Goal: Transaction & Acquisition: Purchase product/service

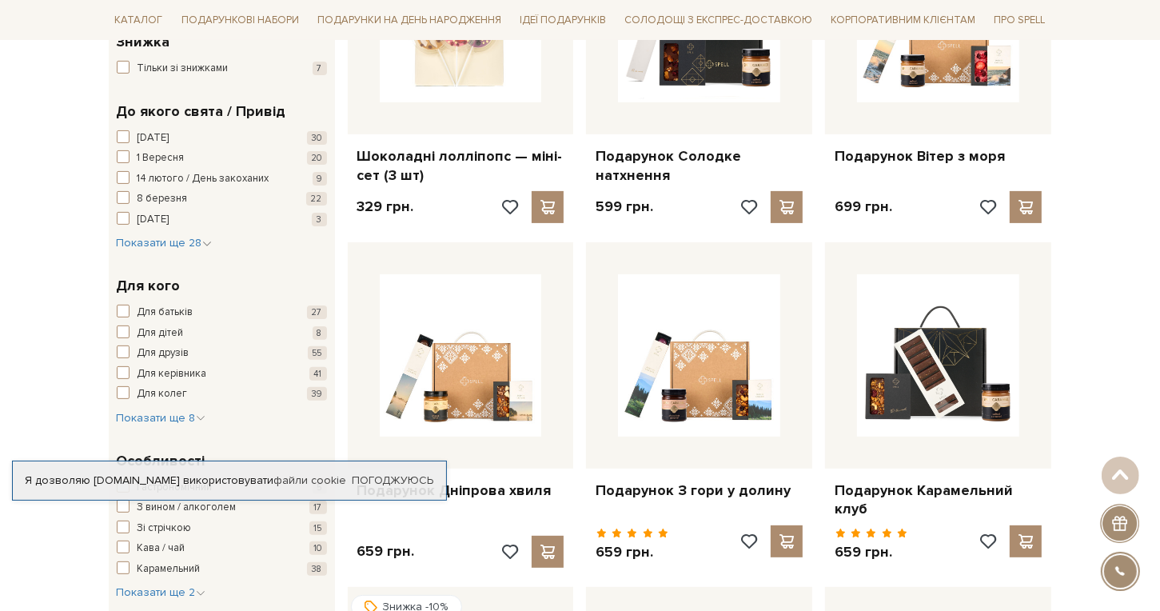
scroll to position [400, 0]
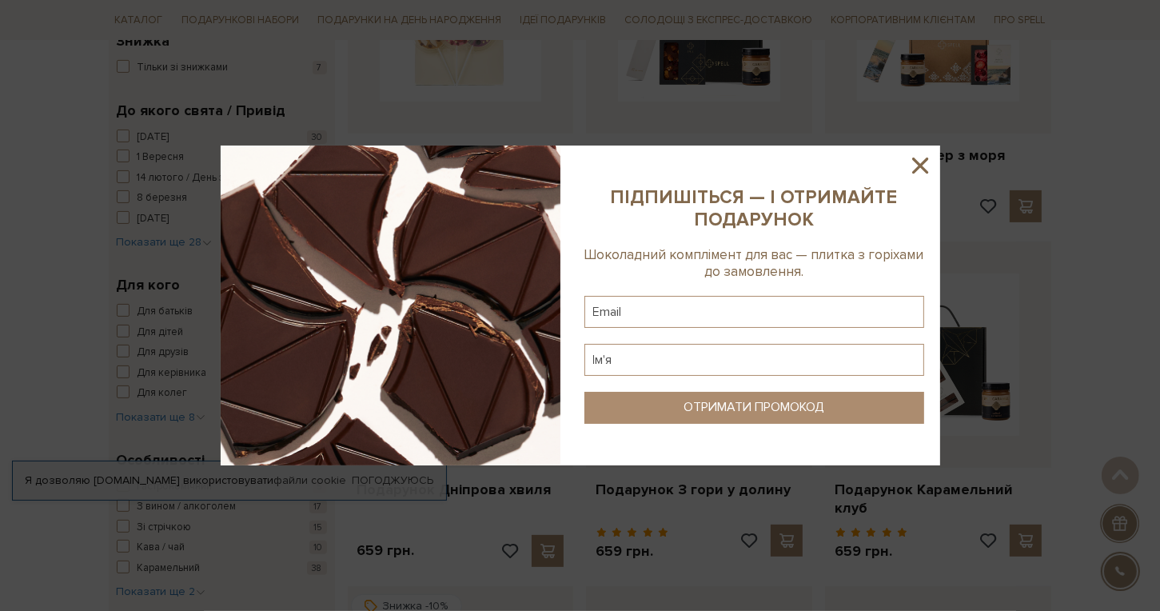
click at [174, 239] on div at bounding box center [580, 305] width 1160 height 611
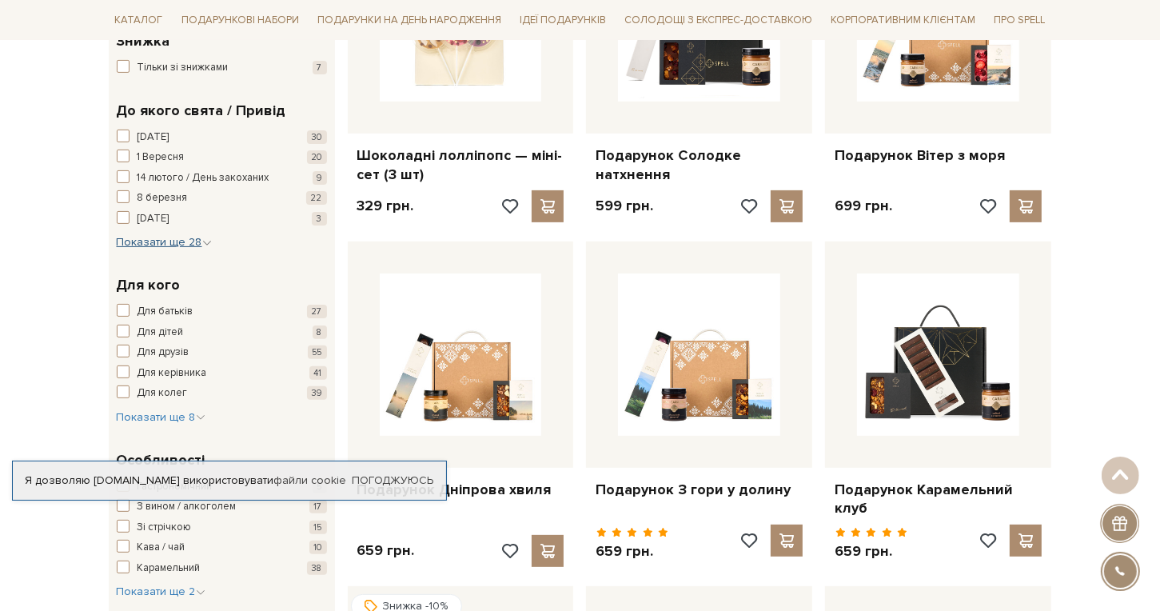
click at [181, 244] on span "Показати ще 28" at bounding box center [164, 242] width 95 height 14
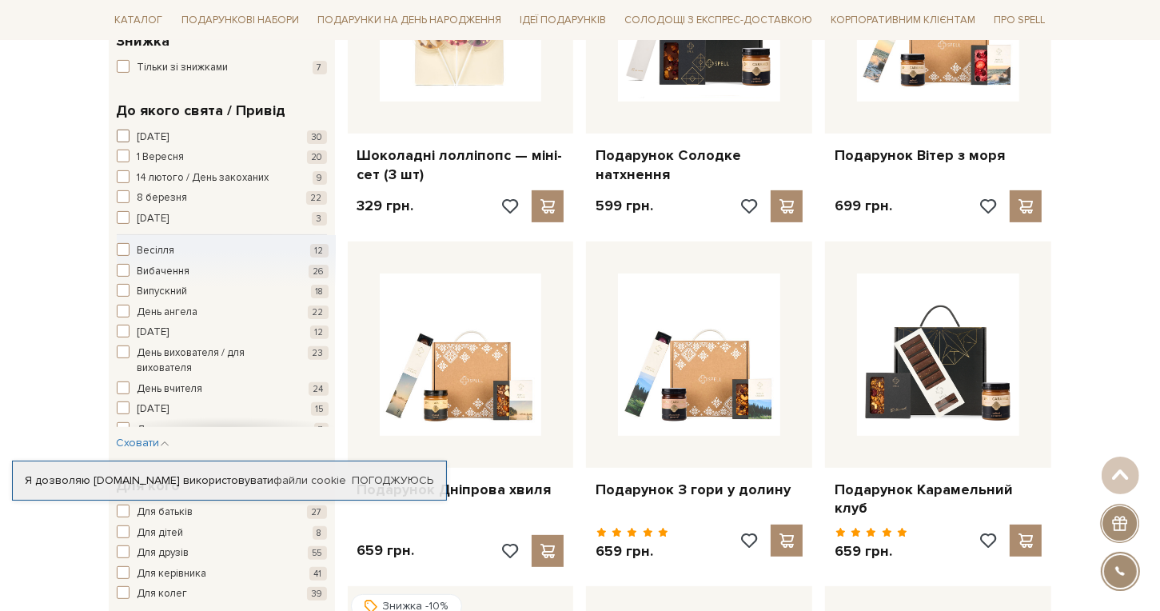
click at [121, 130] on span "button" at bounding box center [123, 135] width 13 height 13
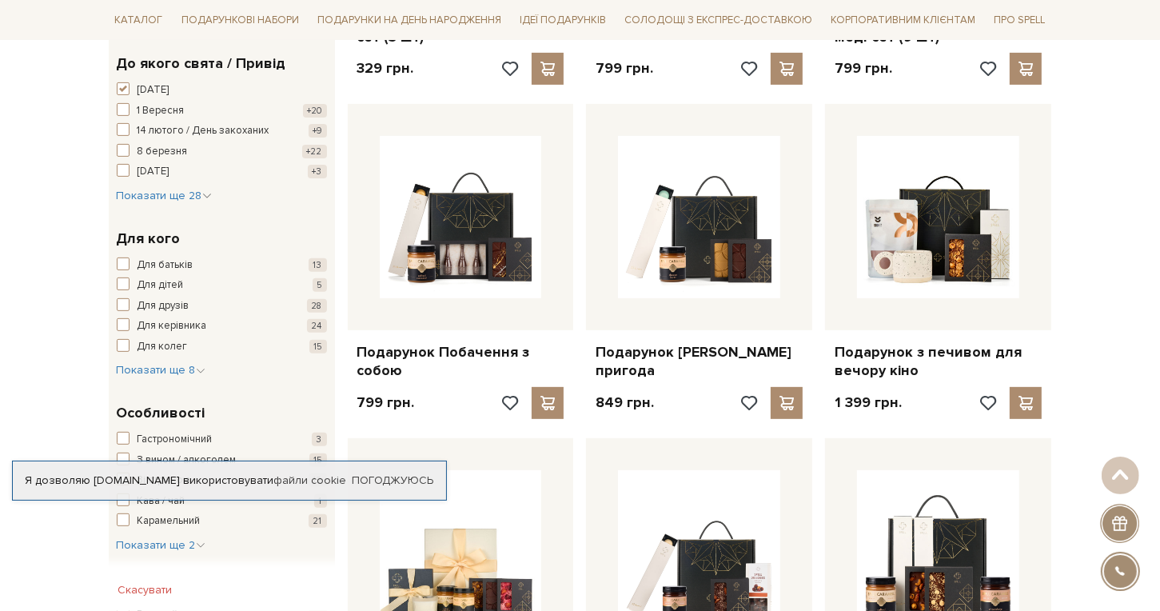
scroll to position [560, 0]
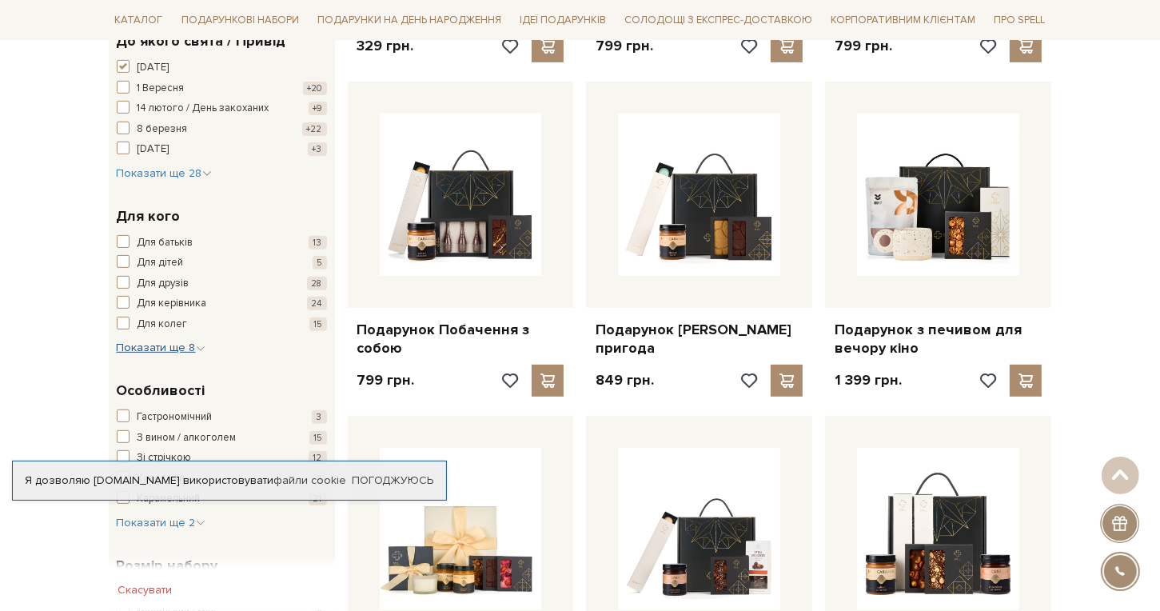
click at [185, 351] on span "Показати ще 8" at bounding box center [161, 348] width 89 height 14
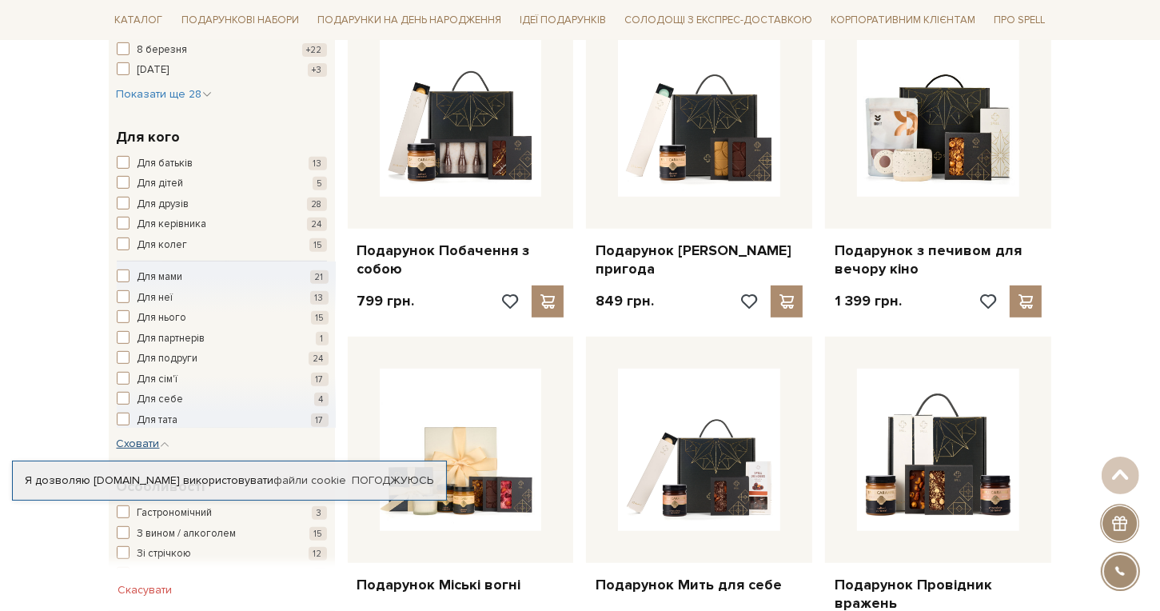
scroll to position [639, 0]
click at [121, 217] on span "button" at bounding box center [123, 222] width 13 height 13
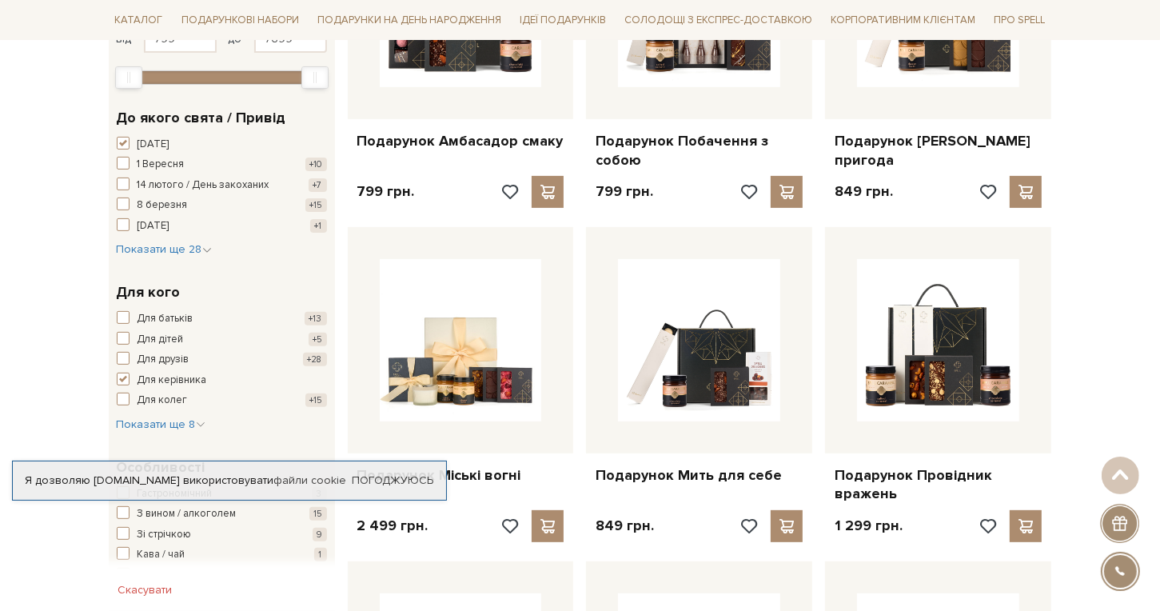
scroll to position [560, 0]
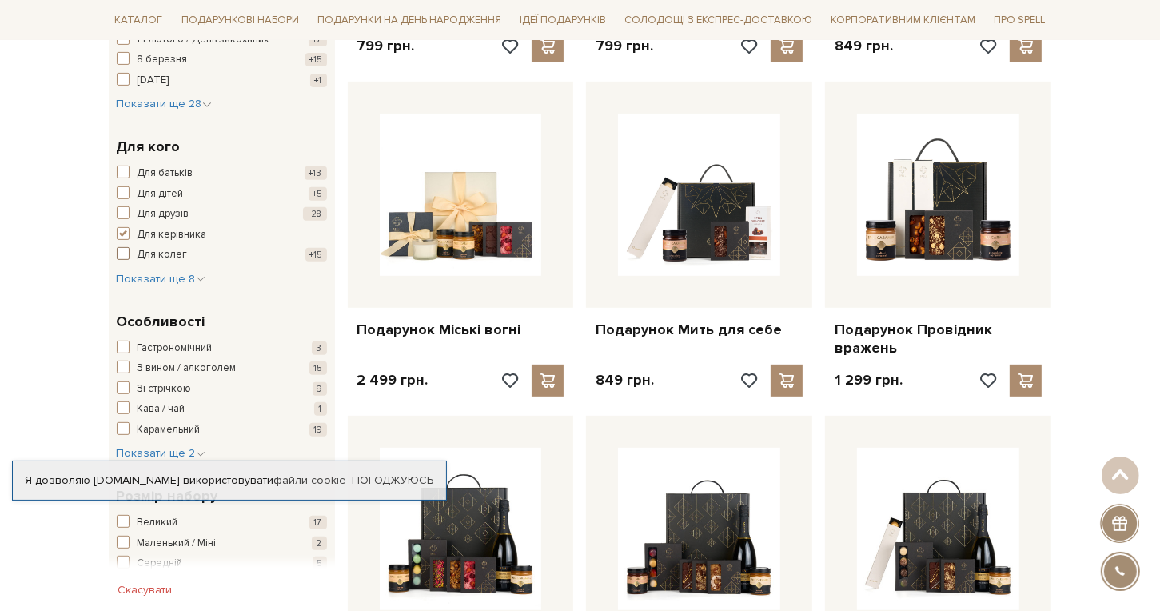
click at [125, 250] on span "button" at bounding box center [123, 253] width 13 height 13
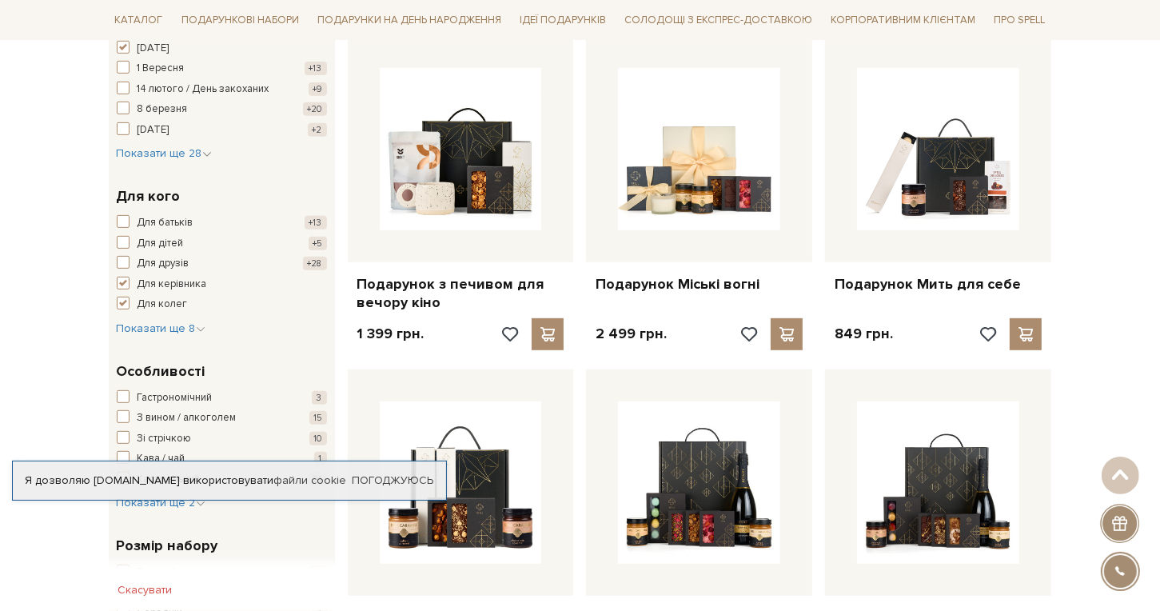
scroll to position [639, 0]
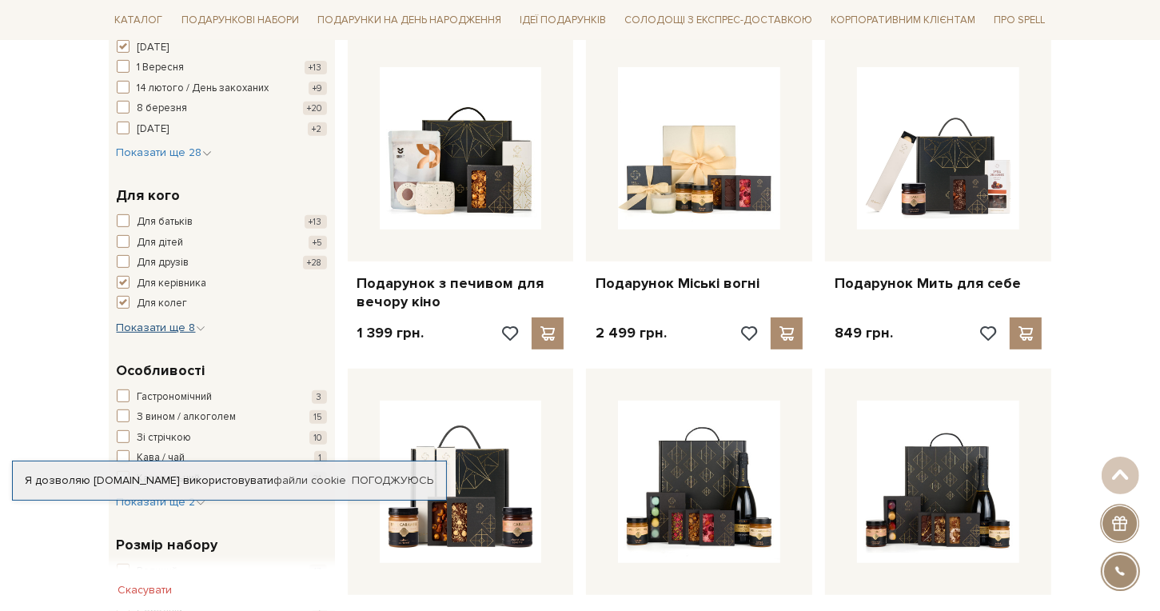
click at [185, 324] on span "Показати ще 8" at bounding box center [161, 328] width 89 height 14
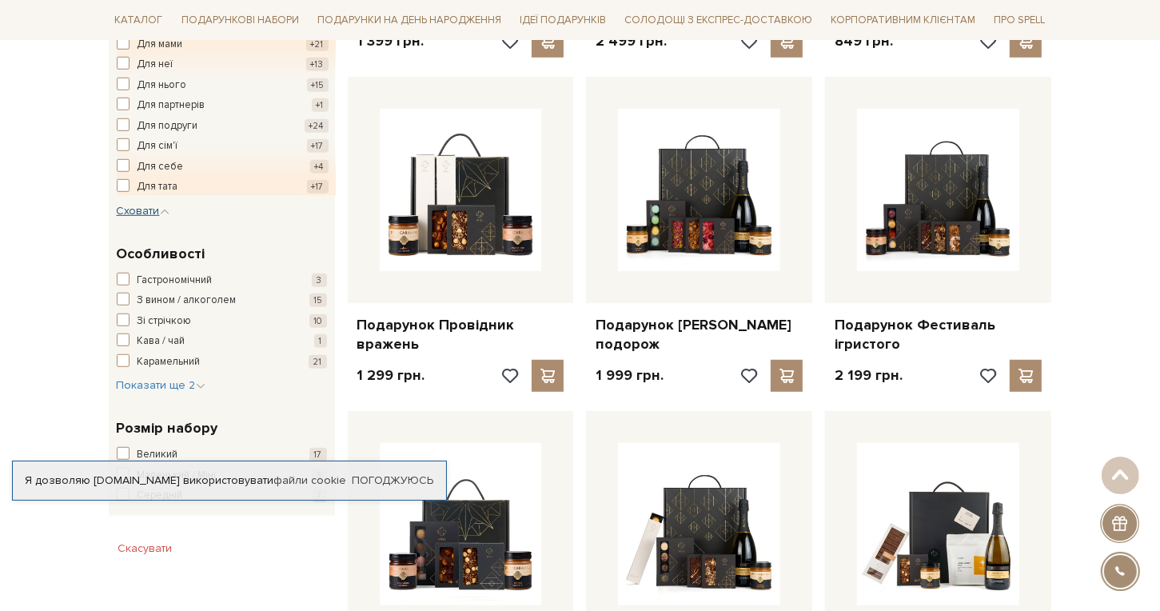
scroll to position [959, 0]
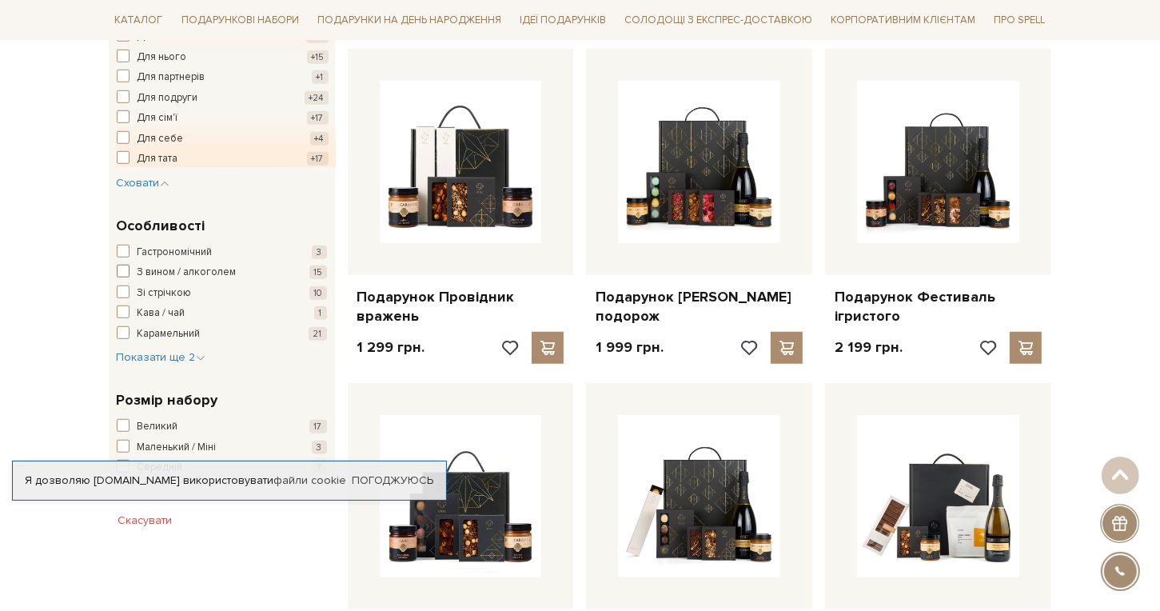
click at [123, 267] on span "button" at bounding box center [123, 271] width 13 height 13
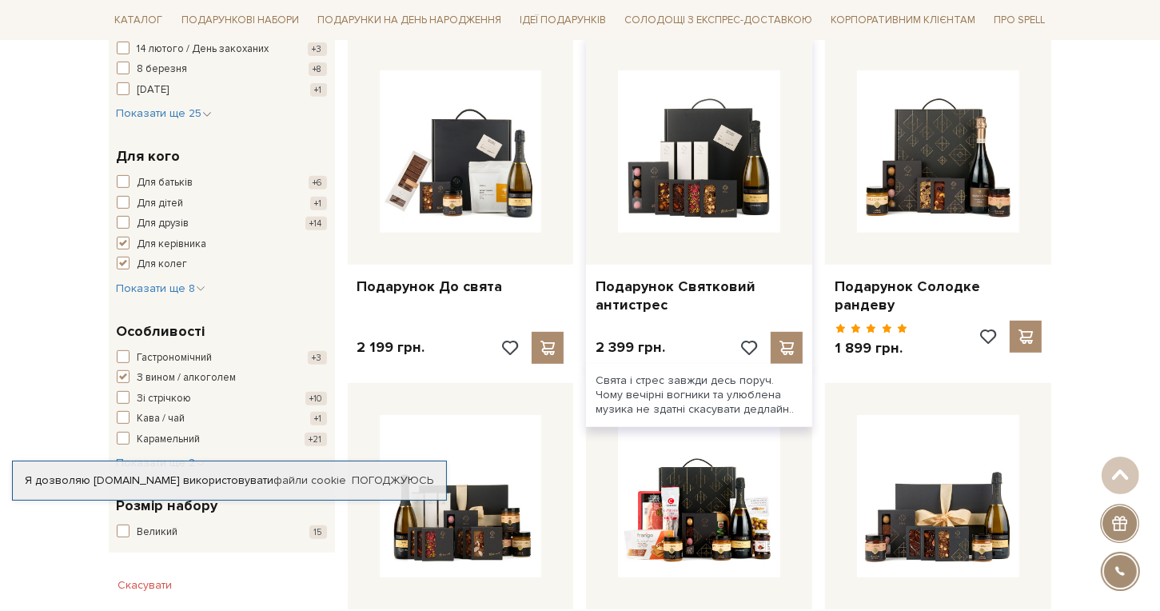
scroll to position [639, 0]
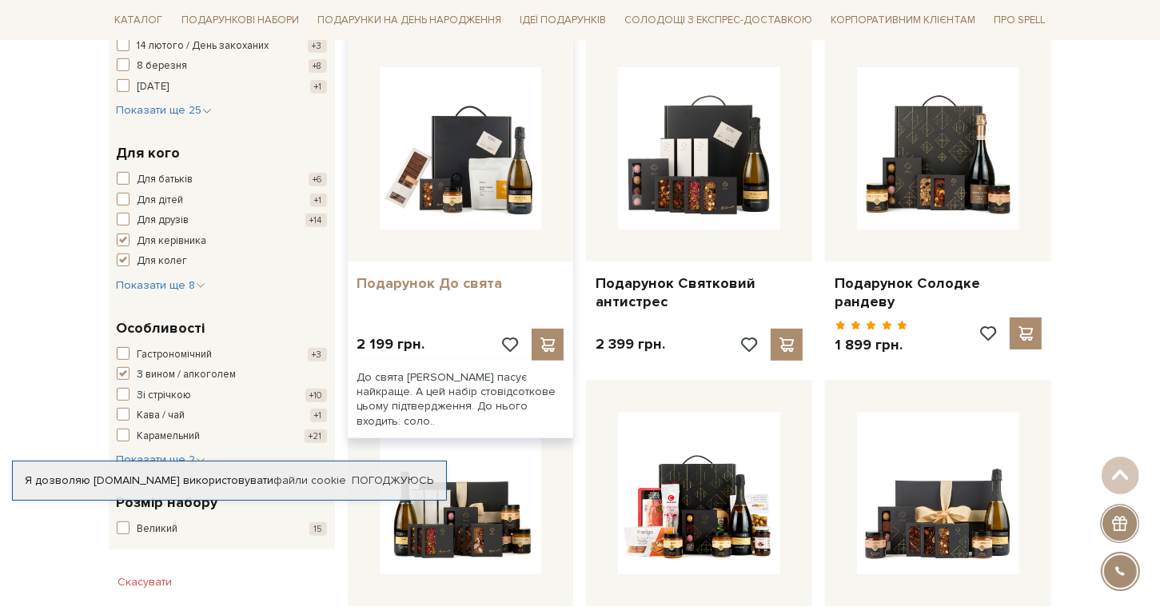
click at [468, 279] on link "Подарунок До свята" at bounding box center [460, 283] width 207 height 18
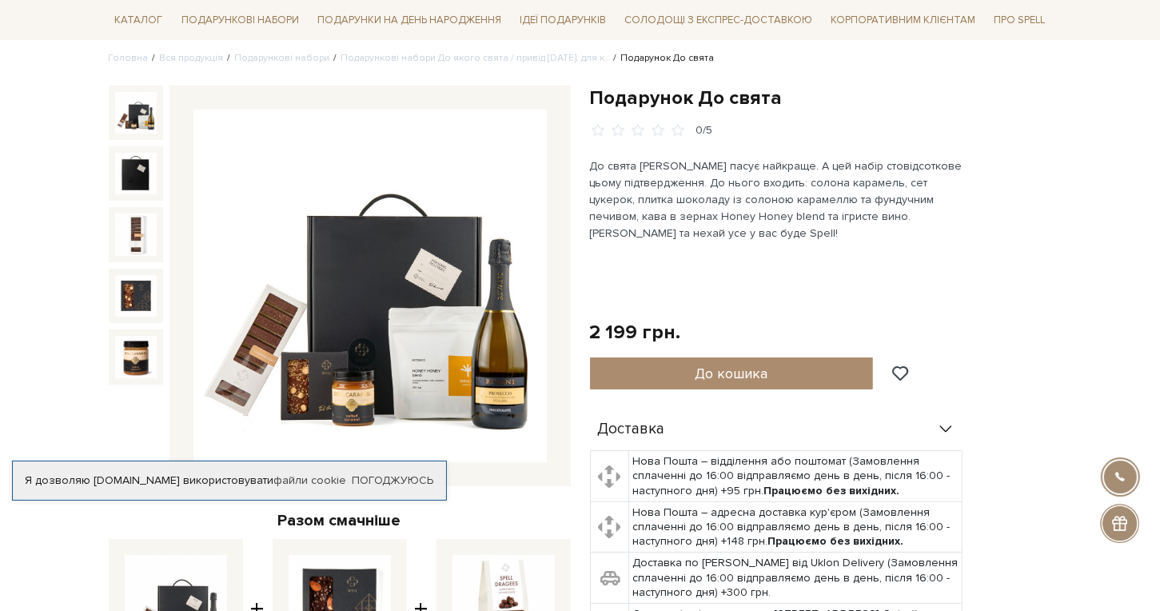
scroll to position [80, 0]
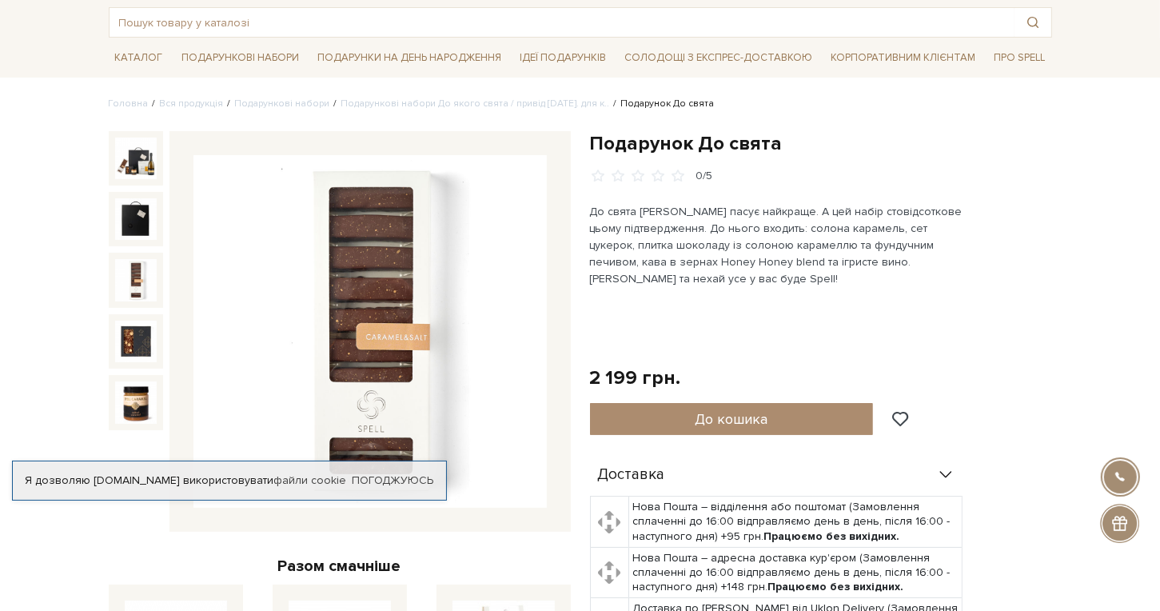
click at [144, 280] on img at bounding box center [136, 280] width 42 height 42
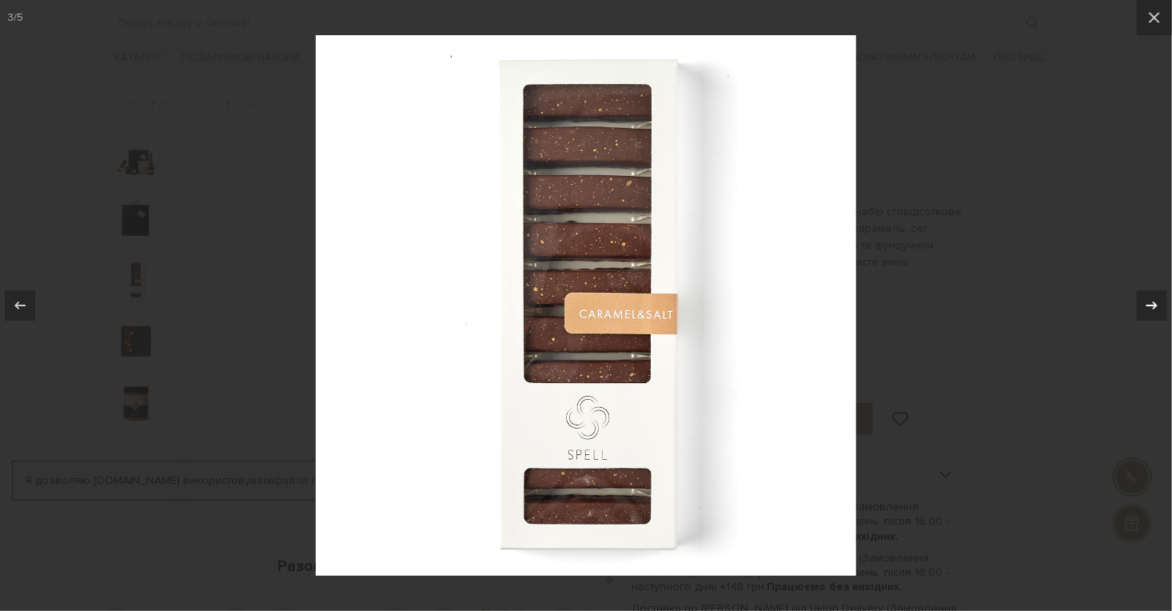
click at [1147, 300] on icon at bounding box center [1151, 305] width 19 height 19
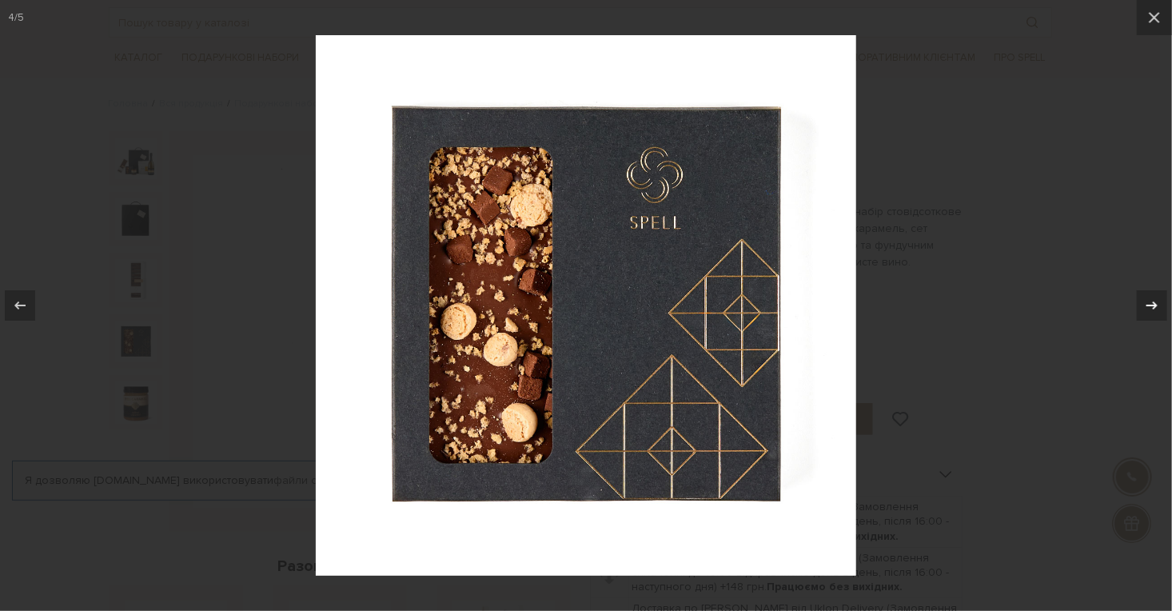
click at [1147, 300] on icon at bounding box center [1151, 305] width 19 height 19
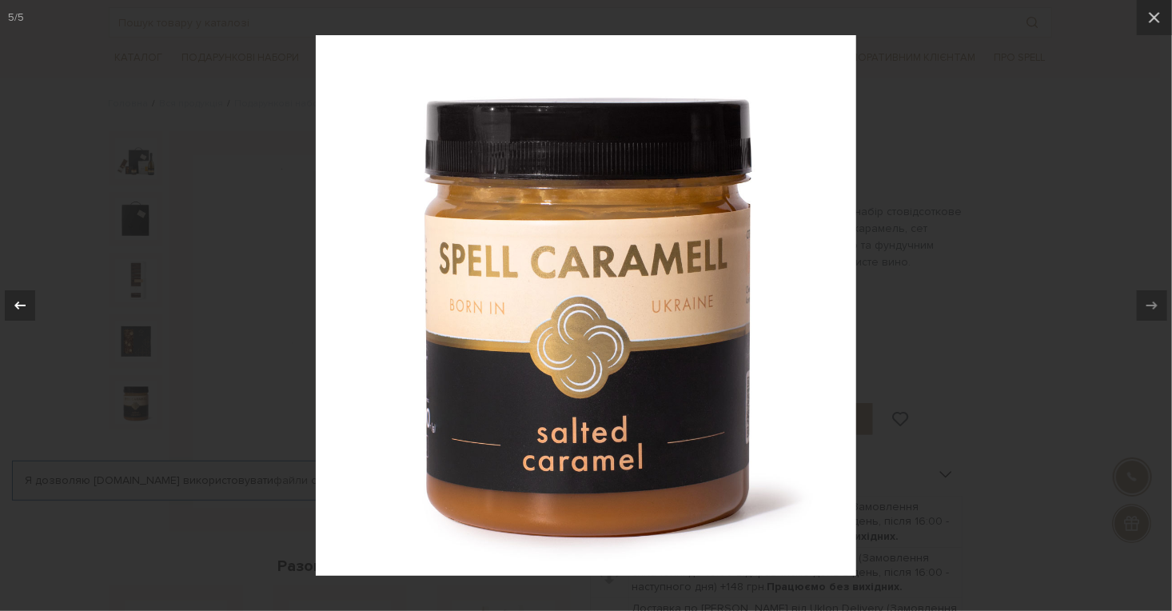
click at [19, 301] on icon at bounding box center [19, 305] width 19 height 19
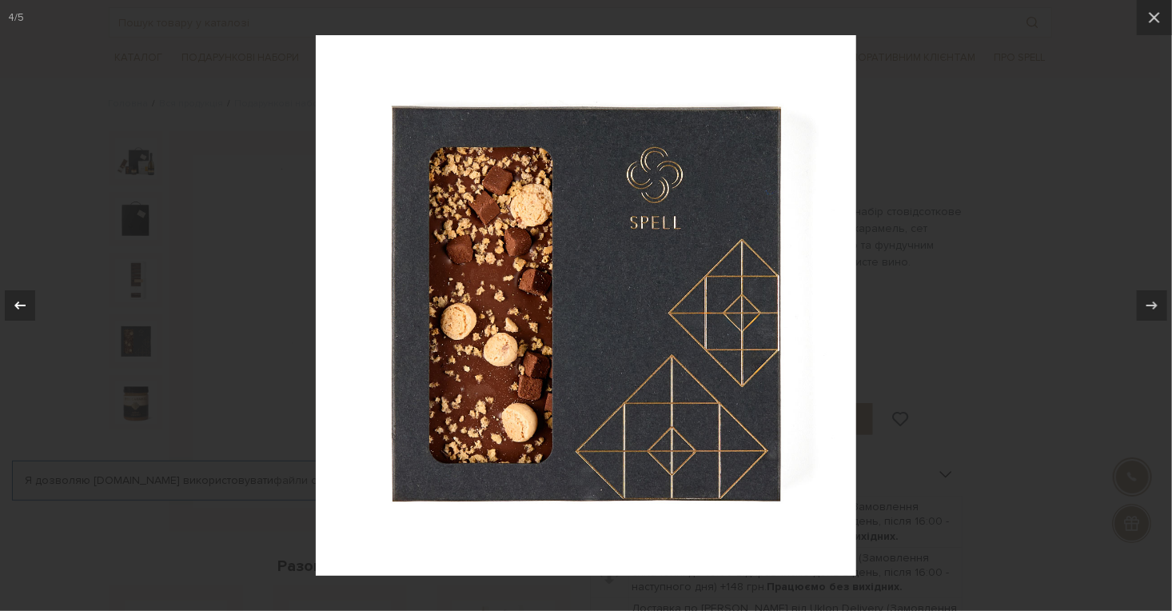
click at [19, 301] on icon at bounding box center [19, 305] width 19 height 19
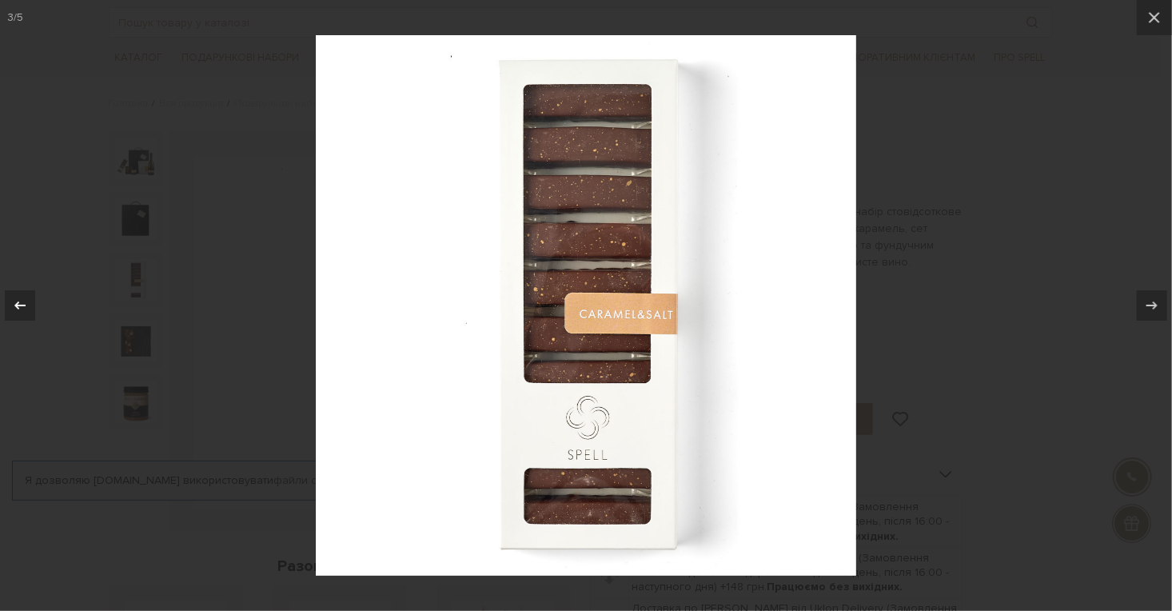
click at [19, 301] on icon at bounding box center [19, 305] width 19 height 19
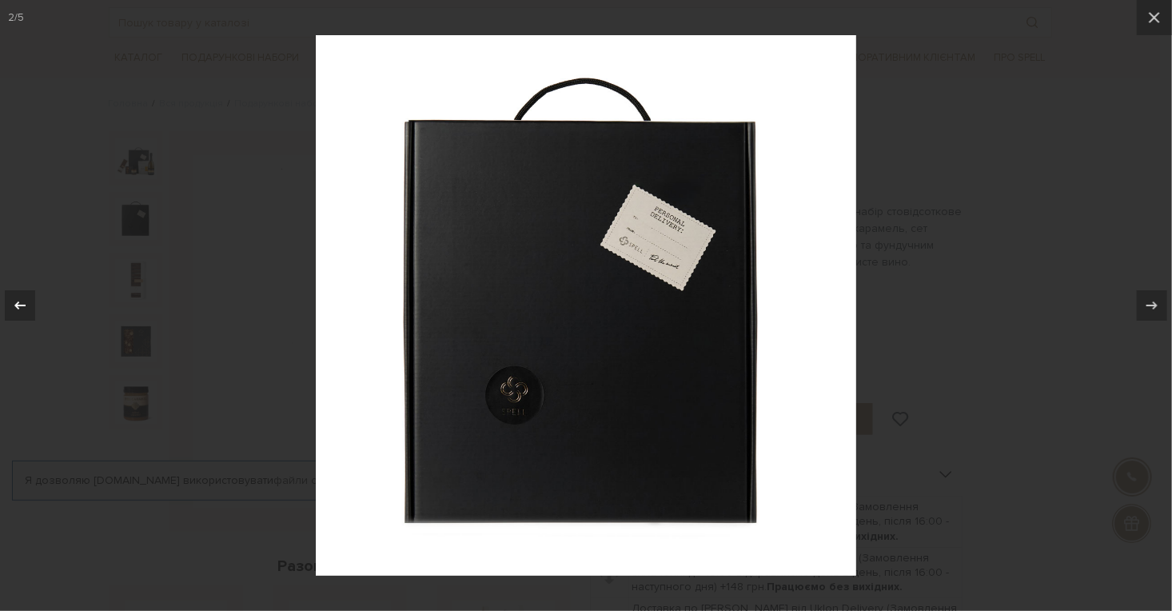
click at [19, 301] on icon at bounding box center [19, 305] width 19 height 19
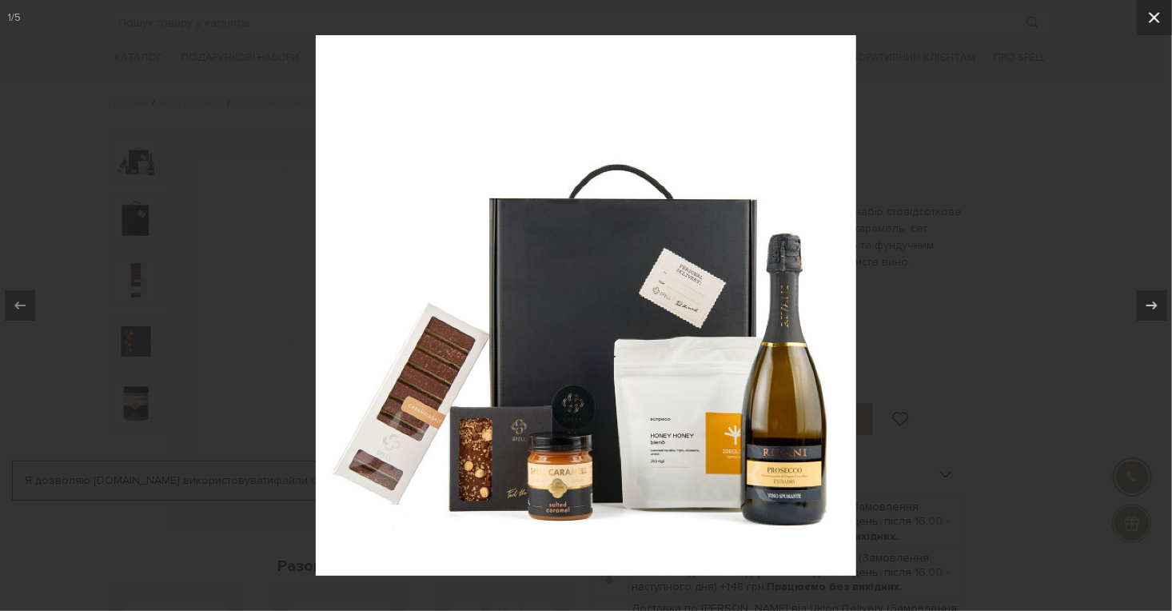
click at [1153, 18] on icon at bounding box center [1154, 17] width 11 height 11
